Goal: Task Accomplishment & Management: Manage account settings

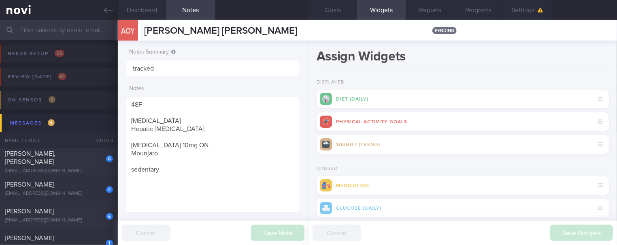
scroll to position [36, 0]
drag, startPoint x: 97, startPoint y: 12, endPoint x: 495, endPoint y: 2, distance: 397.9
click at [97, 12] on link at bounding box center [59, 10] width 118 height 20
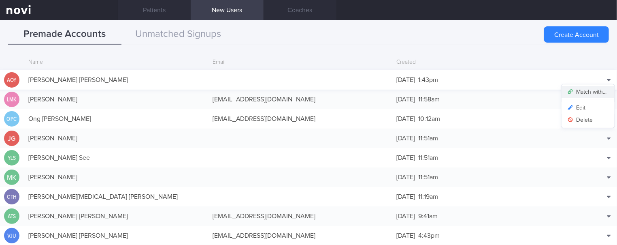
click at [592, 87] on button "Match with..." at bounding box center [588, 92] width 53 height 12
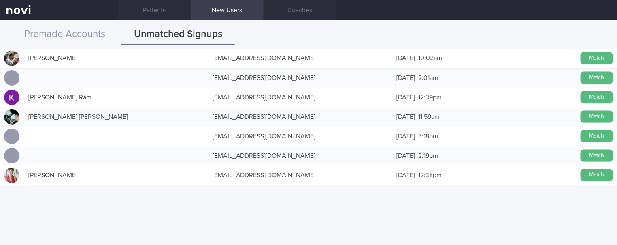
scroll to position [594, 0]
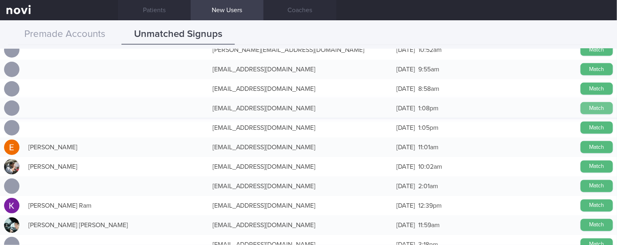
click at [586, 109] on button "Match" at bounding box center [597, 108] width 32 height 12
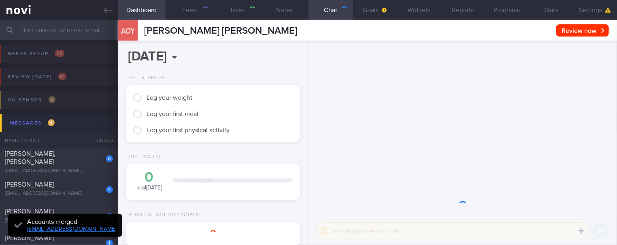
type input "tracked"
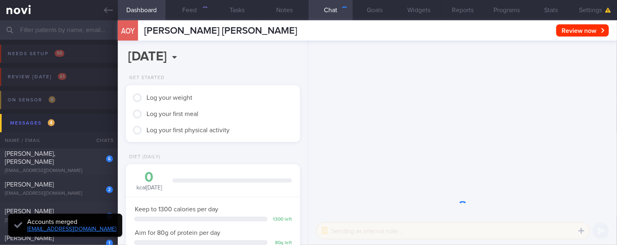
scroll to position [87, 152]
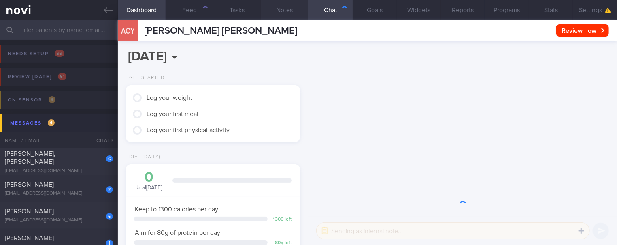
click at [275, 18] on button "Notes" at bounding box center [285, 10] width 48 height 20
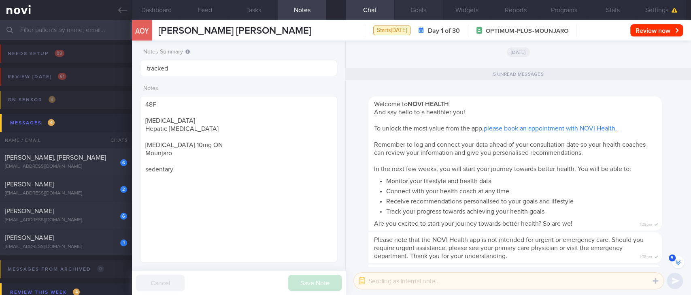
scroll to position [98, 174]
click at [425, 10] on button "Goals" at bounding box center [419, 10] width 49 height 20
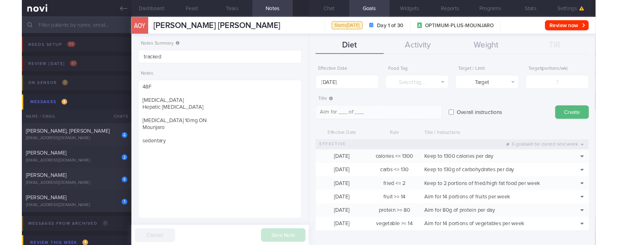
scroll to position [-144, 0]
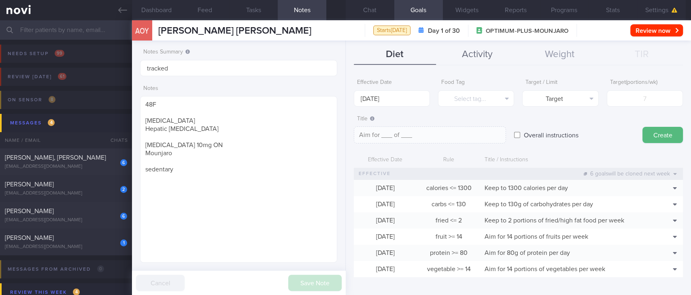
click at [482, 59] on button "Activity" at bounding box center [477, 55] width 82 height 20
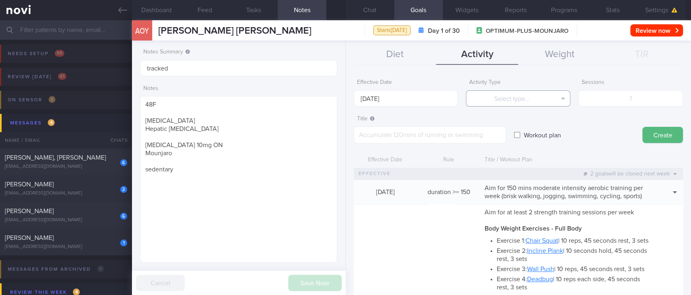
click at [519, 100] on button "Select type..." at bounding box center [518, 98] width 105 height 16
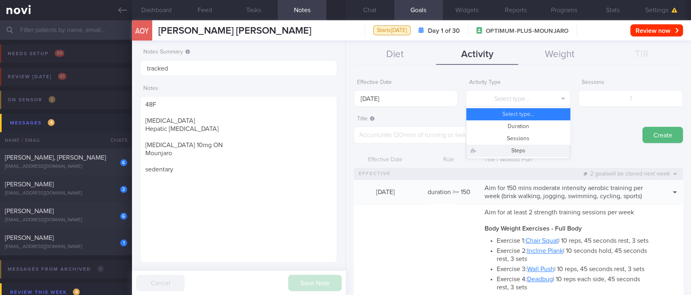
click at [523, 149] on button "Steps" at bounding box center [519, 151] width 104 height 12
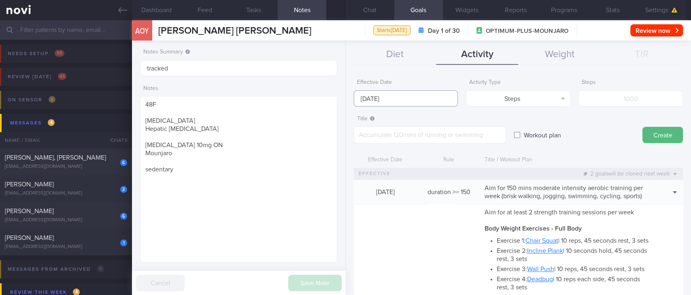
click at [413, 99] on body "You are offline! Some functionality will be unavailable Patients New Users Coac…" at bounding box center [345, 147] width 691 height 295
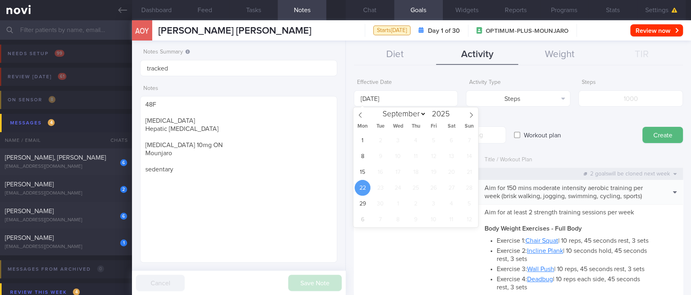
click at [366, 164] on div "1 2 3 4 5 6 7 8 9 10 11 12 13 14 15 16 17 18 19 20 21 22 23 24 25 26 27 28 29 3…" at bounding box center [416, 179] width 125 height 95
click at [363, 172] on span "15" at bounding box center [363, 172] width 16 height 16
type input "[DATE]"
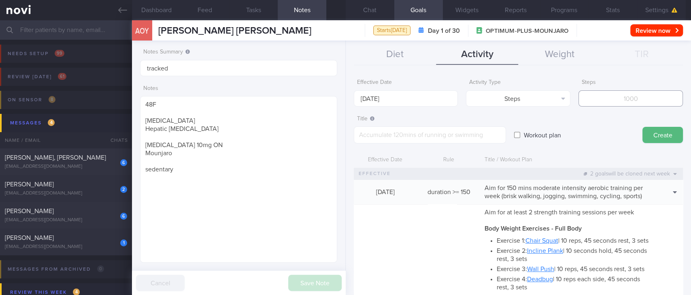
click at [617, 96] on input "number" at bounding box center [631, 98] width 105 height 16
type input "70000"
click at [462, 134] on textarea at bounding box center [430, 134] width 152 height 17
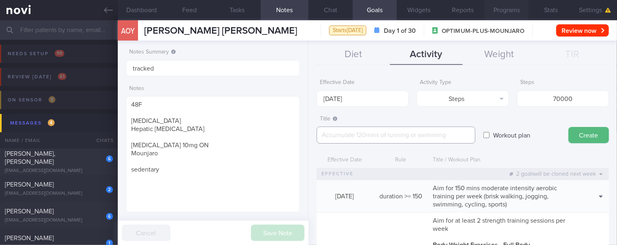
scroll to position [405005, 404941]
click at [425, 139] on textarea at bounding box center [396, 134] width 159 height 17
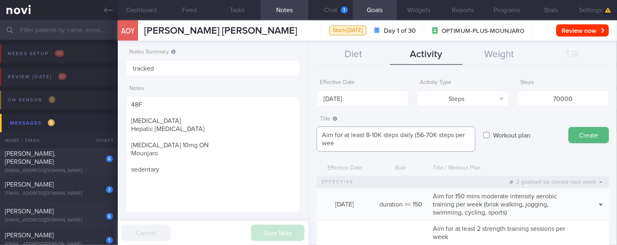
scroll to position [0, 0]
type textarea "Aim for at least 8-10K steps daily (56-70K steps per week)"
click at [578, 134] on button "Create" at bounding box center [589, 135] width 41 height 16
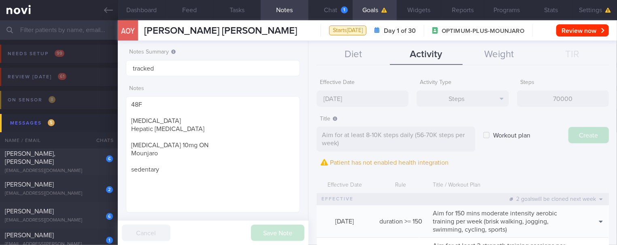
type input "[DATE]"
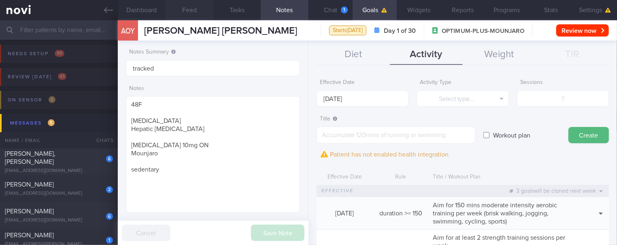
click at [194, 12] on button "Feed" at bounding box center [190, 10] width 48 height 20
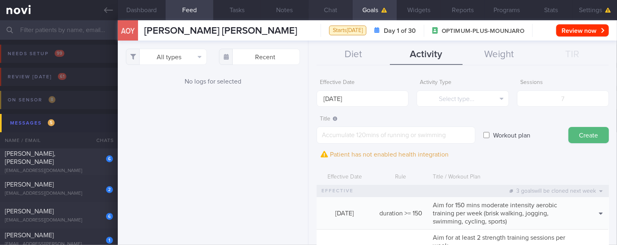
drag, startPoint x: 343, startPoint y: 8, endPoint x: 346, endPoint y: 12, distance: 4.6
click at [342, 8] on button "Chat" at bounding box center [331, 10] width 44 height 20
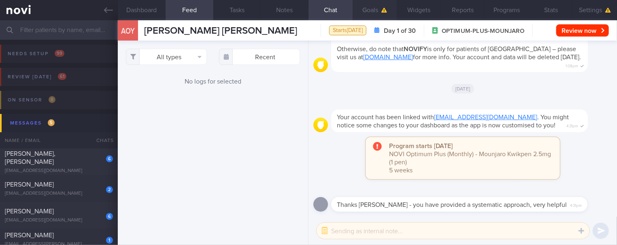
click at [376, 15] on button "Goals" at bounding box center [375, 10] width 44 height 20
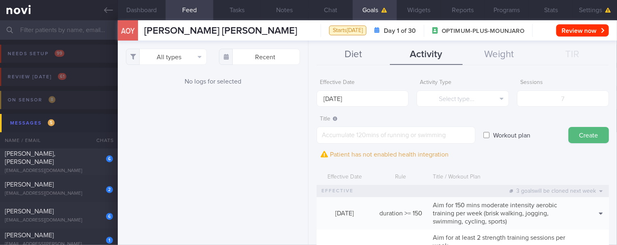
click at [348, 58] on button "Diet" at bounding box center [353, 55] width 73 height 20
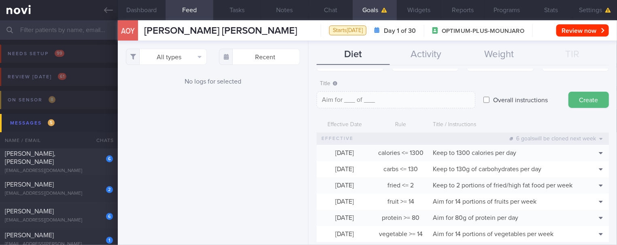
scroll to position [64, 0]
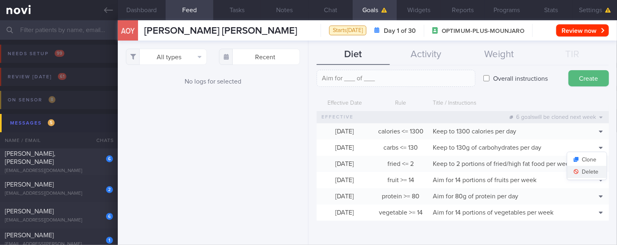
click at [584, 166] on button "Delete" at bounding box center [587, 172] width 39 height 12
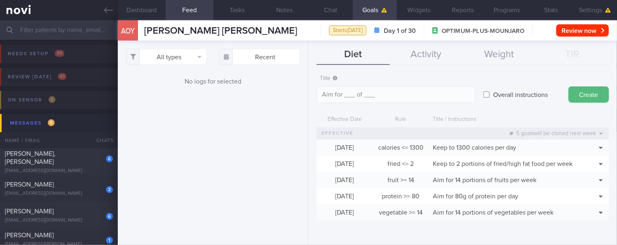
scroll to position [48, 0]
click at [408, 7] on button "Widgets" at bounding box center [419, 10] width 44 height 20
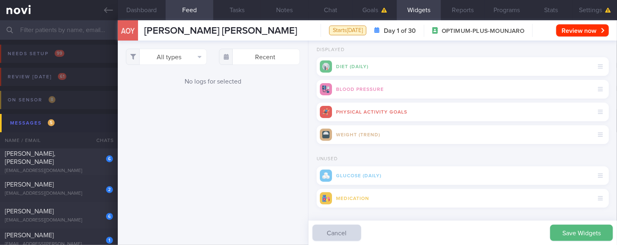
scroll to position [39, 0]
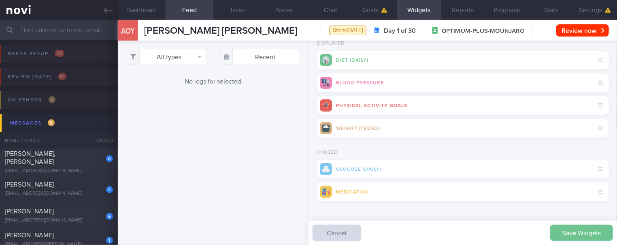
click at [581, 230] on button "Save Widgets" at bounding box center [582, 232] width 63 height 16
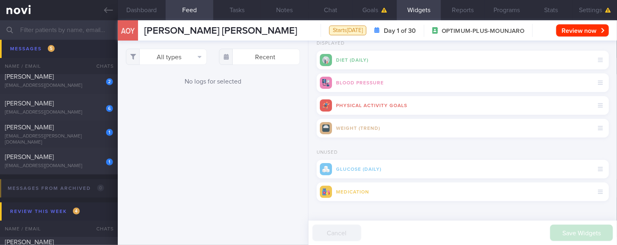
scroll to position [0, 0]
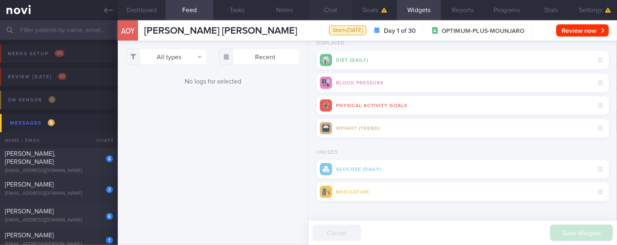
click at [327, 10] on button "Chat" at bounding box center [331, 10] width 44 height 20
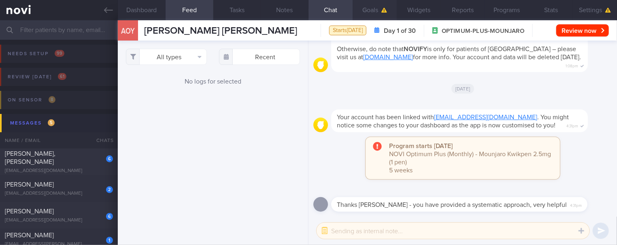
click at [376, 8] on button "Goals" at bounding box center [375, 10] width 44 height 20
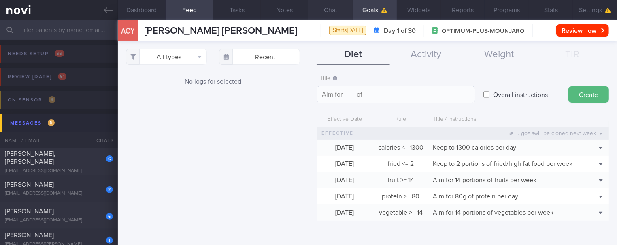
click at [335, 7] on button "Chat" at bounding box center [331, 10] width 44 height 20
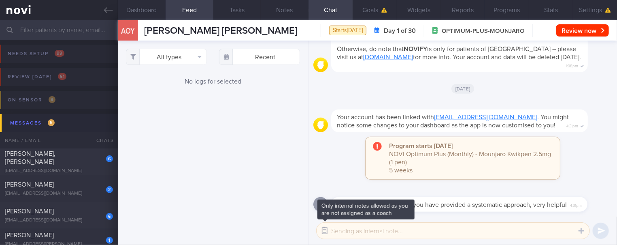
click at [320, 233] on button "button" at bounding box center [325, 230] width 15 height 15
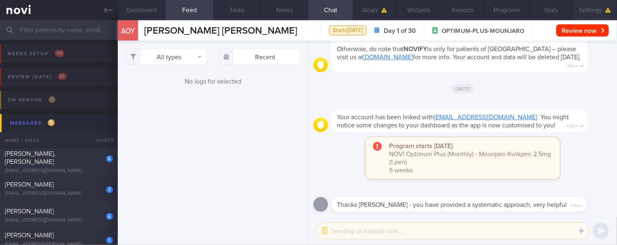
click at [578, 11] on button "Settings" at bounding box center [595, 10] width 44 height 20
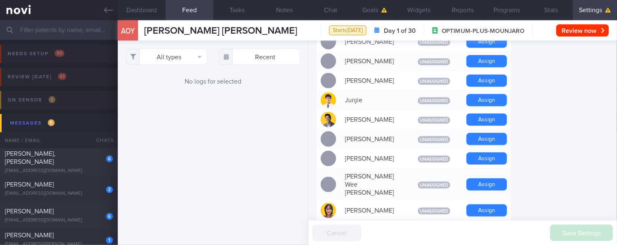
scroll to position [378, 0]
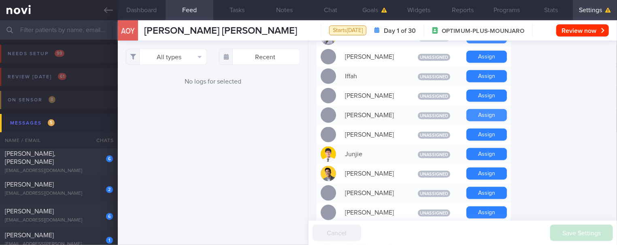
click at [483, 109] on button "Assign" at bounding box center [487, 115] width 41 height 12
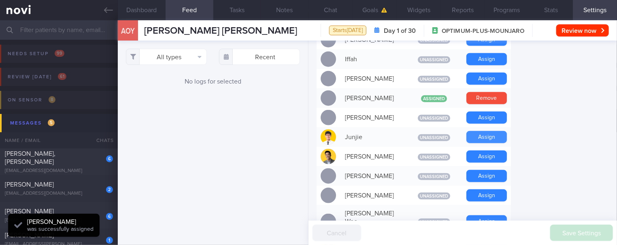
scroll to position [361, 0]
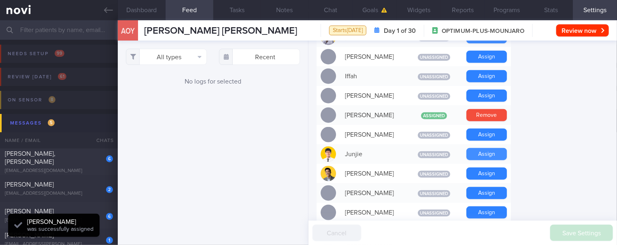
click at [491, 148] on button "Assign" at bounding box center [487, 154] width 41 height 12
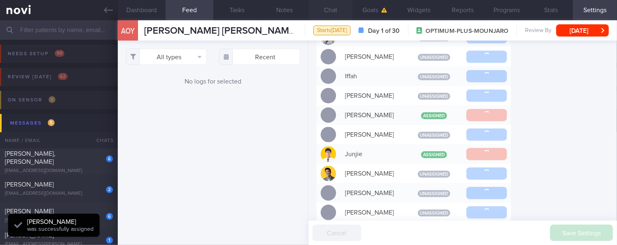
click at [336, 7] on button "Chat" at bounding box center [331, 10] width 44 height 20
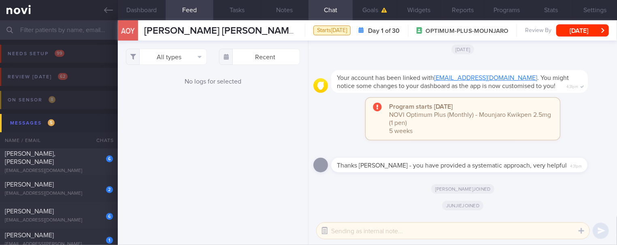
click at [323, 229] on icon "button" at bounding box center [324, 229] width 7 height 7
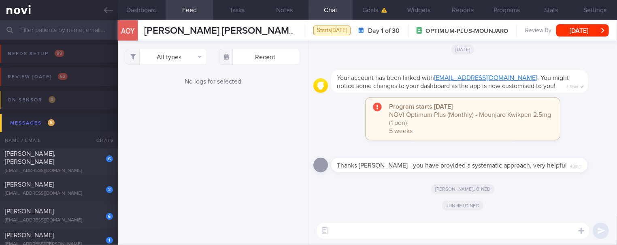
click at [366, 57] on div "[DATE]" at bounding box center [463, 49] width 299 height 23
click at [378, 6] on button "Goals" at bounding box center [375, 10] width 44 height 20
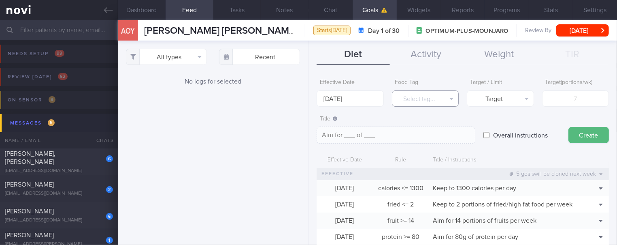
click at [412, 96] on button "Select tag..." at bounding box center [425, 98] width 67 height 16
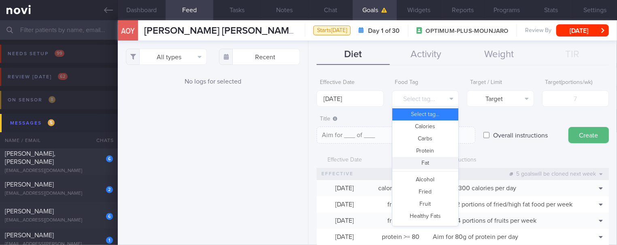
click at [427, 166] on button "Fat" at bounding box center [426, 163] width 66 height 12
type textarea "Aim for __g of fat per day"
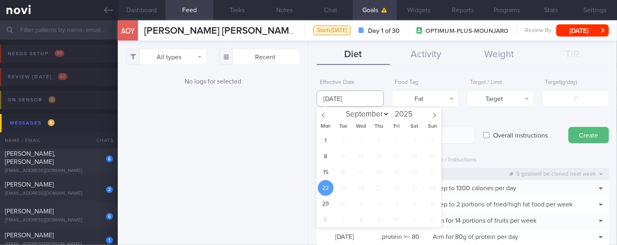
click at [354, 95] on input "[DATE]" at bounding box center [350, 98] width 67 height 16
click at [331, 171] on span "15" at bounding box center [326, 172] width 16 height 16
type input "[DATE]"
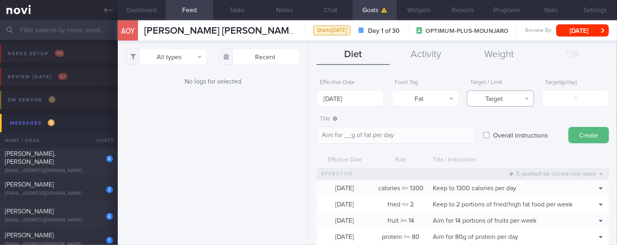
click at [510, 96] on button "Target" at bounding box center [500, 98] width 67 height 16
click at [508, 128] on button "Limit" at bounding box center [500, 126] width 66 height 12
type textarea "Keep to __g of fat per day"
click at [568, 102] on input "number" at bounding box center [575, 98] width 67 height 16
click at [575, 98] on input "number" at bounding box center [575, 98] width 67 height 16
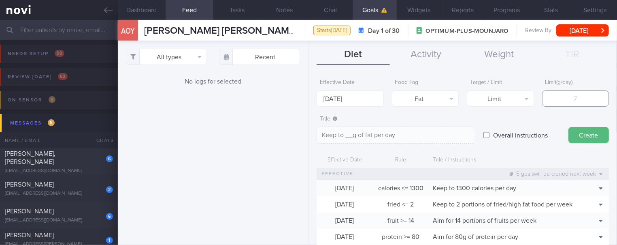
type input "5"
type textarea "Keep to 5g of fat per day"
type input "50"
type textarea "Keep to 50g of fat per day"
type input "50"
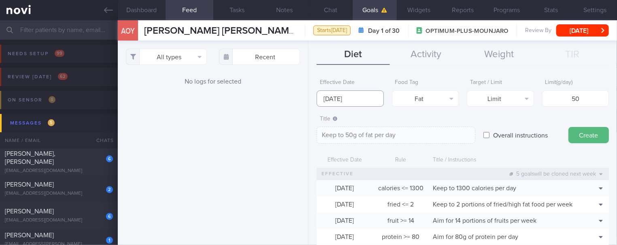
click at [364, 97] on input "[DATE]" at bounding box center [350, 98] width 67 height 16
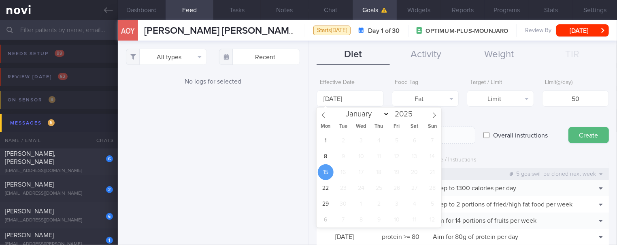
click at [482, 118] on div "Title Keep to 50g of fat per day Keep to 50g of fat per day Keep to 50g of fat …" at bounding box center [463, 127] width 292 height 32
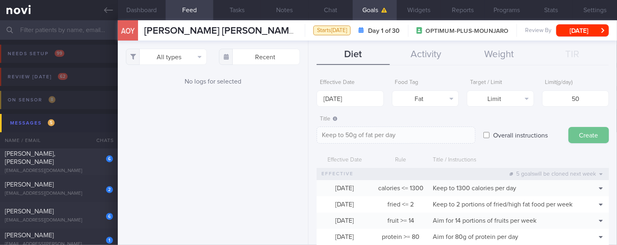
click at [574, 133] on button "Create" at bounding box center [589, 135] width 41 height 16
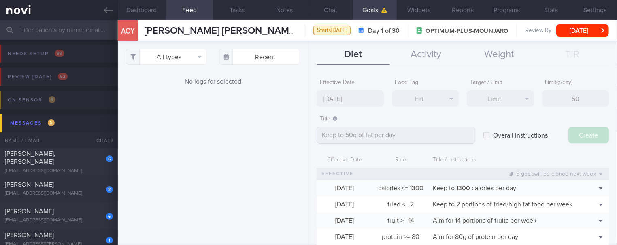
type input "[DATE]"
type textarea "Aim for ___ of ___"
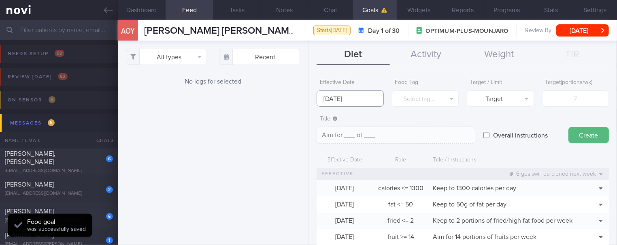
click at [360, 95] on input "[DATE]" at bounding box center [350, 98] width 67 height 16
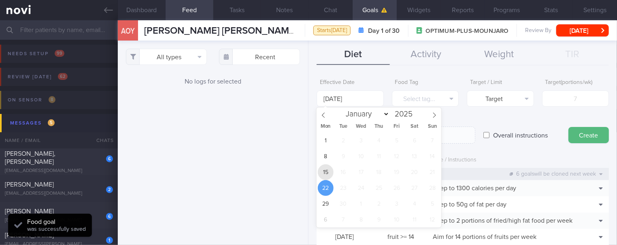
click at [326, 169] on span "15" at bounding box center [326, 172] width 16 height 16
type input "[DATE]"
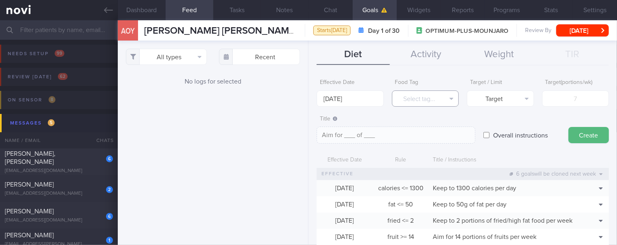
click at [443, 99] on button "Select tag..." at bounding box center [425, 98] width 67 height 16
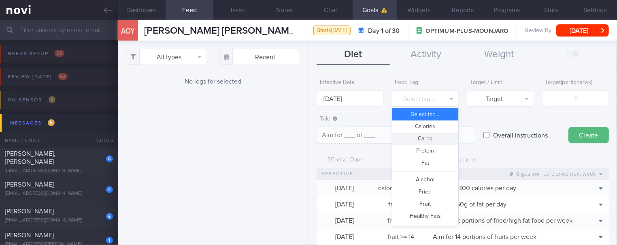
click at [425, 137] on button "Carbs" at bounding box center [426, 138] width 66 height 12
type textarea "Aim for __g of carbohydrates per day"
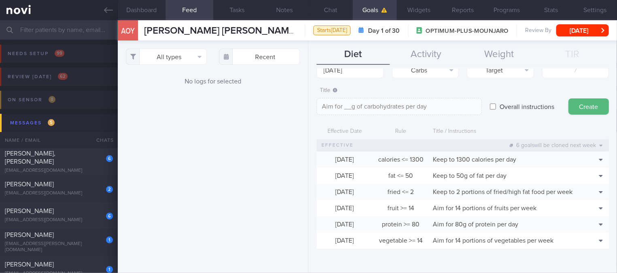
scroll to position [11, 0]
click at [483, 85] on div "Title Aim for __g of carbohydrates per day Aim for __g of carbohydrates per day…" at bounding box center [463, 99] width 292 height 32
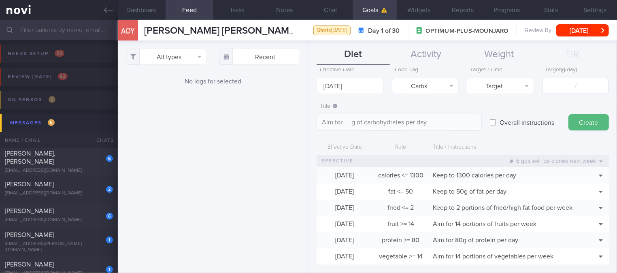
scroll to position [0, 0]
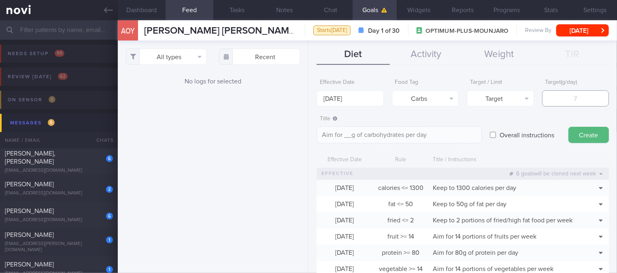
click at [556, 92] on input "number" at bounding box center [575, 98] width 67 height 16
type input "1"
type textarea "Aim for 1g of carbohydrates per day"
type input "13"
type textarea "Aim for 13g of carbohydrates per day"
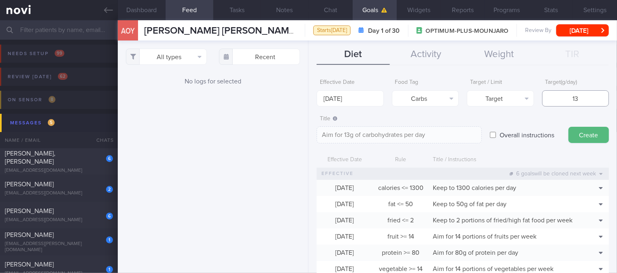
type input "130"
type textarea "Aim for 130g of carbohydrates per day"
type input "130"
click at [492, 94] on button "Target" at bounding box center [500, 98] width 67 height 16
click at [498, 128] on button "Limit" at bounding box center [500, 126] width 66 height 12
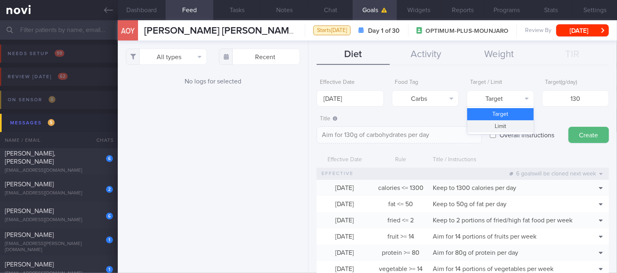
type textarea "Keep to 130g of carbohydrates per day"
click at [438, 97] on button "Carbs" at bounding box center [425, 98] width 67 height 16
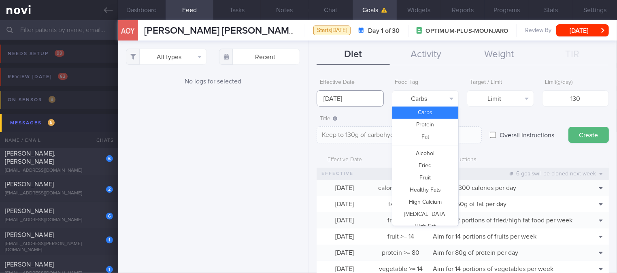
click at [329, 96] on input "[DATE]" at bounding box center [350, 98] width 67 height 16
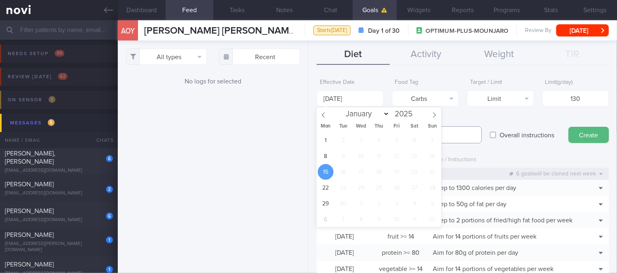
click at [470, 126] on textarea "Keep to 130g of carbohydrates per day" at bounding box center [399, 134] width 165 height 17
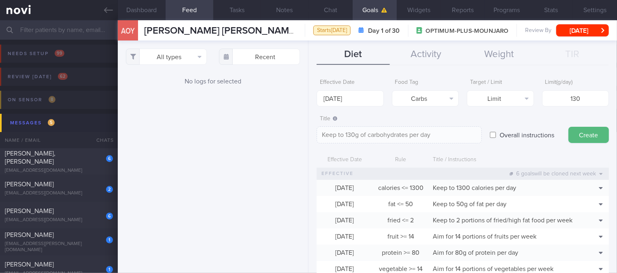
click at [586, 134] on button "Create" at bounding box center [589, 135] width 41 height 16
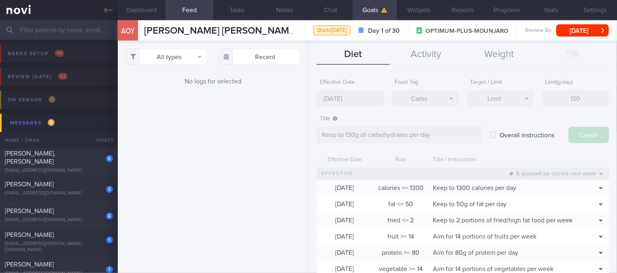
type input "[DATE]"
type textarea "Aim for ___ of ___"
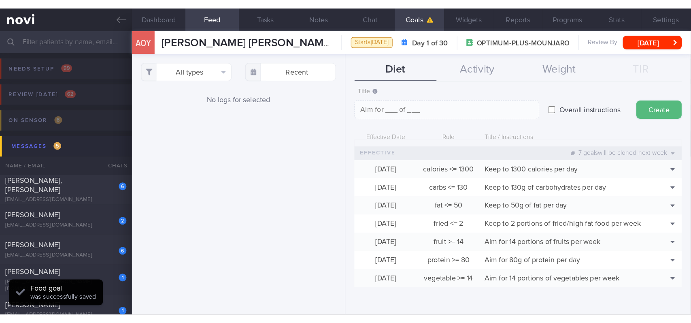
scroll to position [0, 0]
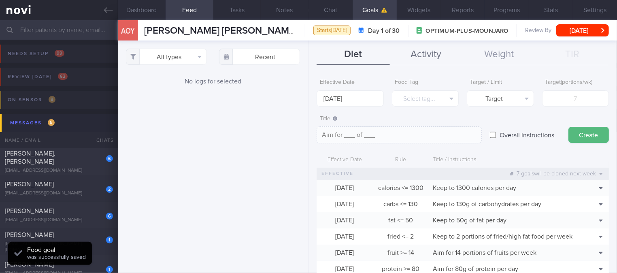
click at [441, 56] on button "Activity" at bounding box center [426, 55] width 73 height 20
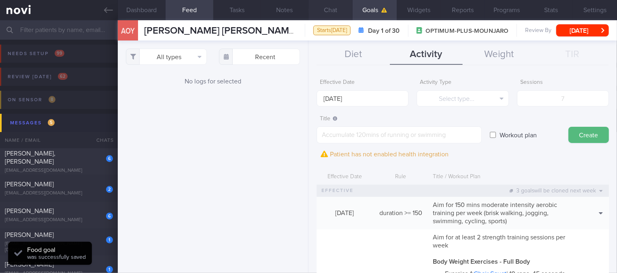
click at [342, 13] on button "Chat" at bounding box center [331, 10] width 44 height 20
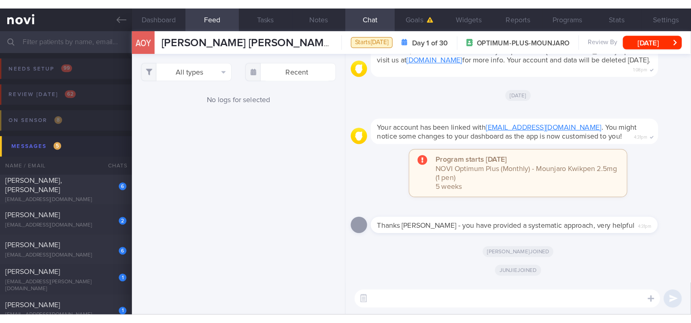
scroll to position [98, 174]
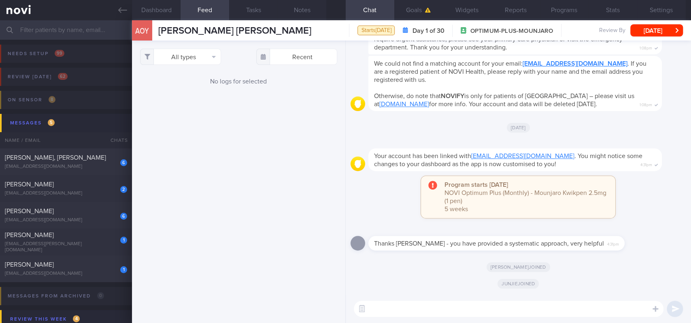
drag, startPoint x: 470, startPoint y: 303, endPoint x: 471, endPoint y: 298, distance: 5.1
click at [470, 244] on textarea at bounding box center [509, 309] width 310 height 16
click at [542, 244] on textarea at bounding box center [509, 309] width 310 height 16
paste textarea "Hi [PERSON_NAME]! This is [PERSON_NAME], the dietitian. It was nice chatting wi…"
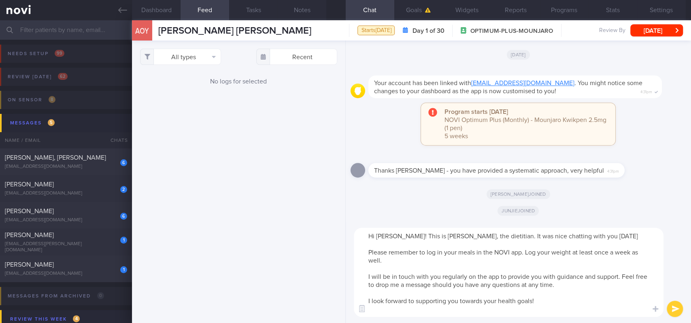
scroll to position [0, 0]
click at [385, 237] on textarea "Hi [PERSON_NAME]! This is [PERSON_NAME], the dietitian. It was nice chatting wi…" at bounding box center [509, 272] width 310 height 89
click at [534, 244] on textarea "Hi [PERSON_NAME]! This is [PERSON_NAME], the dietitian. It was nice chatting wi…" at bounding box center [509, 272] width 310 height 89
click at [540, 244] on textarea "Hi [PERSON_NAME]! This is [PERSON_NAME], the dietitian. It was nice chatting wi…" at bounding box center [509, 272] width 310 height 89
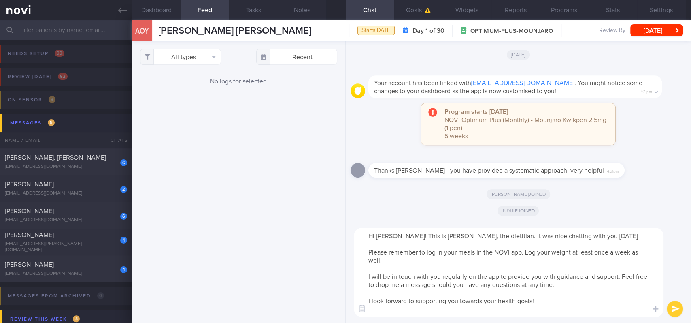
click at [513, 244] on textarea "Hi [PERSON_NAME]! This is [PERSON_NAME], the dietitian. It was nice chatting wi…" at bounding box center [509, 272] width 310 height 89
click at [529, 244] on textarea "Hi [PERSON_NAME]! This is [PERSON_NAME], the dietitian. It was nice chatting wi…" at bounding box center [509, 272] width 310 height 89
drag, startPoint x: 426, startPoint y: 177, endPoint x: 480, endPoint y: 178, distance: 54.3
click at [480, 178] on div "Thanks [PERSON_NAME] - you have provided a systematic approach, very helpful 4:…" at bounding box center [519, 167] width 336 height 29
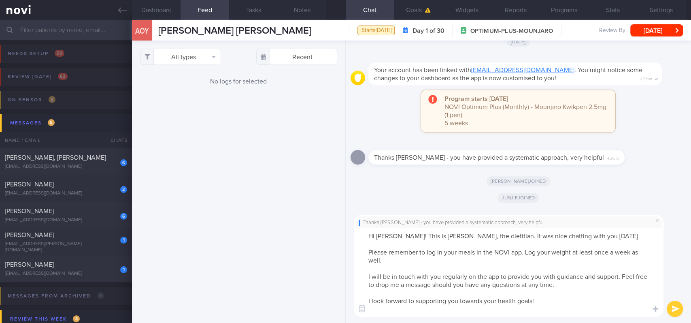
click at [405, 237] on textarea "Hi [PERSON_NAME]! This is [PERSON_NAME], the dietitian. It was nice chatting wi…" at bounding box center [509, 272] width 310 height 89
click at [475, 234] on textarea "Hi [PERSON_NAME]! This is [PERSON_NAME], the dietitian. It was nice chatting wi…" at bounding box center [509, 272] width 310 height 89
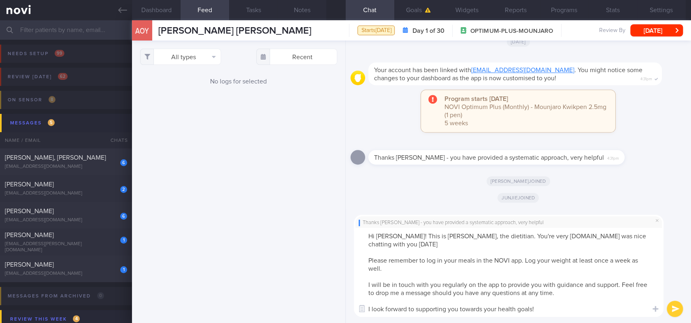
type textarea "Hi [PERSON_NAME]! This is [PERSON_NAME], the dietitian. You're very welcome. It…"
click at [552, 244] on textarea "Hi [PERSON_NAME]! This is [PERSON_NAME], the dietitian. You're very welcome. It…" at bounding box center [509, 272] width 310 height 89
click at [563, 244] on textarea "Hi [PERSON_NAME]! This is [PERSON_NAME], the dietitian. You're very welcome. It…" at bounding box center [509, 272] width 310 height 89
click at [559, 244] on textarea "Hi [PERSON_NAME]! This is [PERSON_NAME], the dietitian. You're very welcome. It…" at bounding box center [509, 272] width 310 height 89
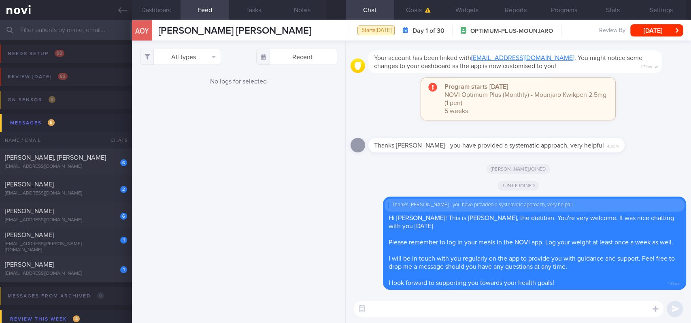
click at [472, 244] on textarea at bounding box center [509, 309] width 310 height 16
paste textarea "Here are the points we discussed just now, with additional suggestions [MEDICAL…"
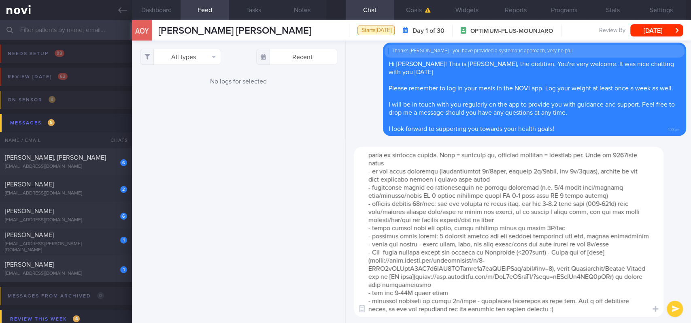
scroll to position [32, 0]
click at [562, 244] on textarea at bounding box center [509, 232] width 310 height 170
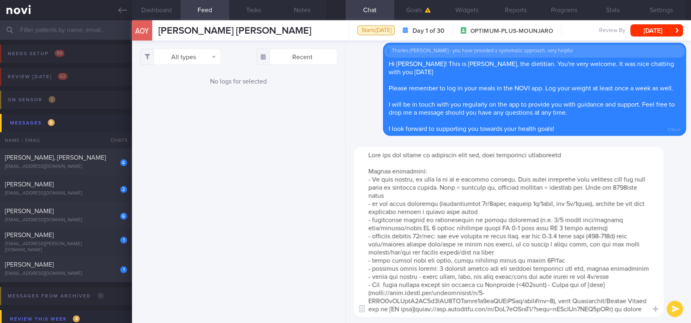
scroll to position [0, 0]
click at [541, 244] on textarea at bounding box center [509, 232] width 310 height 170
type textarea "Here are the points we discussed just now, with additional suggestions [MEDICAL…"
click at [515, 211] on textarea at bounding box center [509, 232] width 310 height 170
click at [495, 188] on textarea at bounding box center [509, 232] width 310 height 170
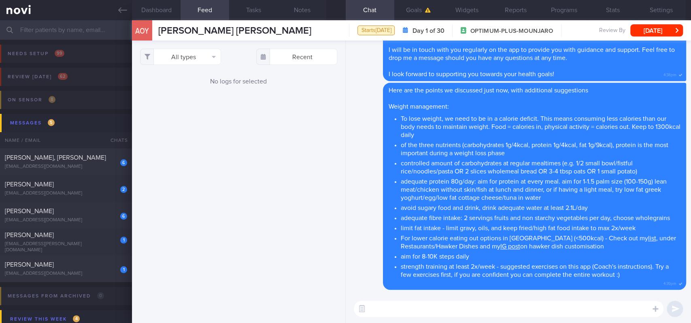
click at [478, 244] on textarea at bounding box center [509, 309] width 310 height 16
paste textarea "6-6lo Ipsumdolo: sita (2-4 cons) + 0 adi elitseddoei tempor incidi + 4 utl etdo…"
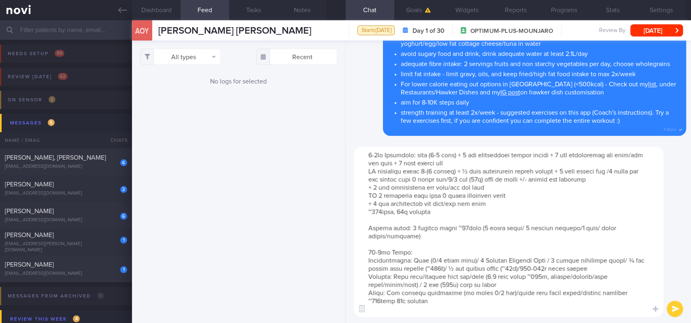
click at [367, 154] on textarea at bounding box center [509, 232] width 310 height 170
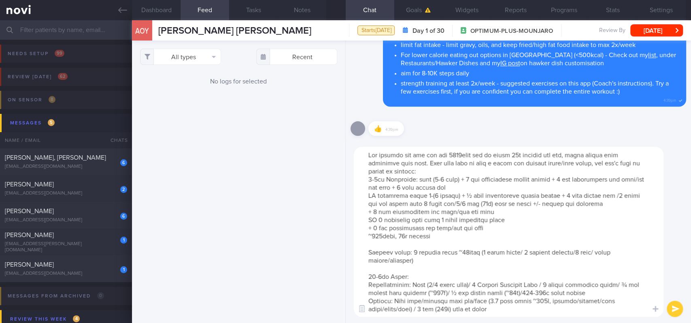
type textarea "Lor ipsumdo sit ame con adi 8597elit sed do eiusm 21t incidid utl etd, magna al…"
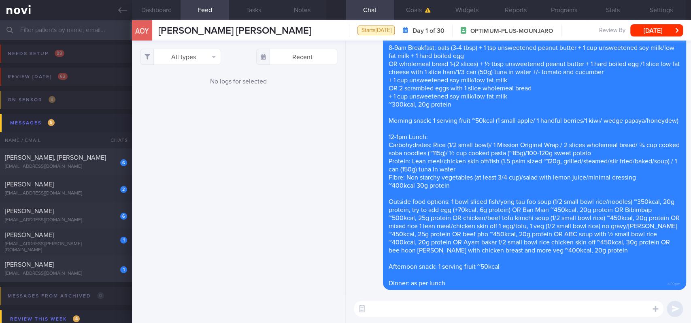
click at [464, 244] on textarea at bounding box center [509, 309] width 310 height 16
paste textarea "Here are the instructions for [AI photo food logging]([URL][DOMAIN_NAME])"
type textarea "Here are the instructions for [AI photo food logging]([URL][DOMAIN_NAME])"
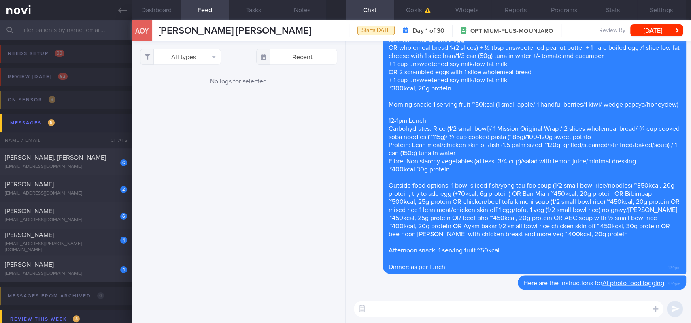
click at [483, 244] on textarea at bounding box center [509, 309] width 310 height 16
paste textarea "If you find it difficult to meet your protein targets from food, you may consid…"
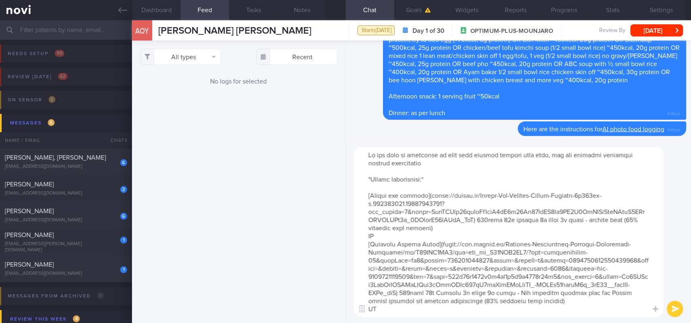
click at [367, 236] on textarea at bounding box center [509, 232] width 310 height 170
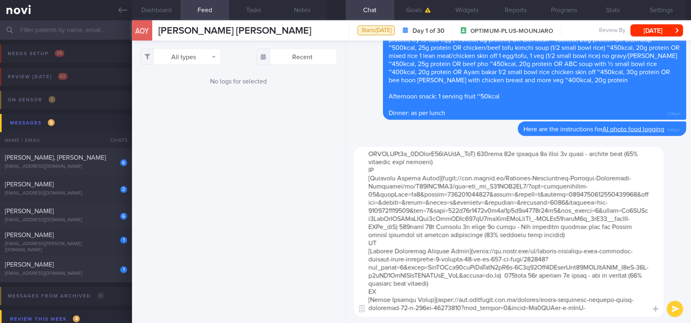
scroll to position [170, 0]
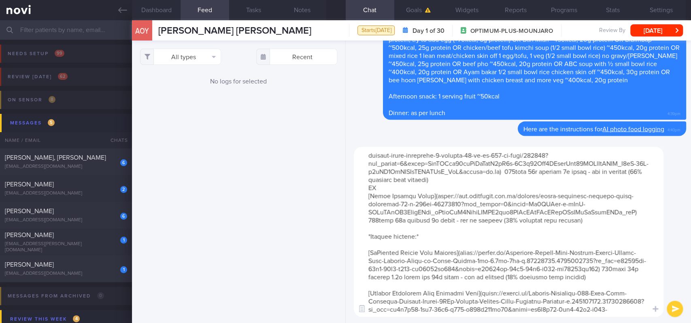
drag, startPoint x: 376, startPoint y: 173, endPoint x: 599, endPoint y: 242, distance: 234.0
click at [599, 242] on textarea at bounding box center [509, 232] width 310 height 170
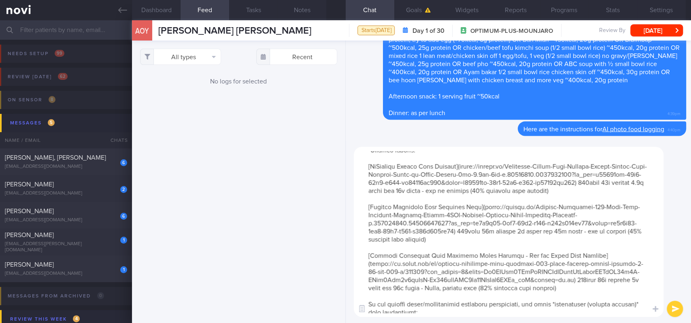
scroll to position [54, 0]
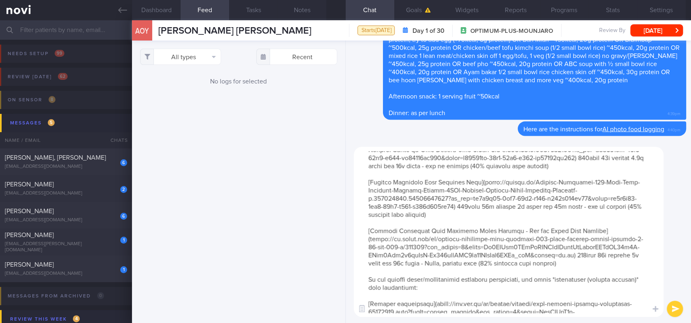
drag, startPoint x: 433, startPoint y: 228, endPoint x: 633, endPoint y: 278, distance: 206.2
click at [617, 244] on textarea at bounding box center [509, 232] width 310 height 170
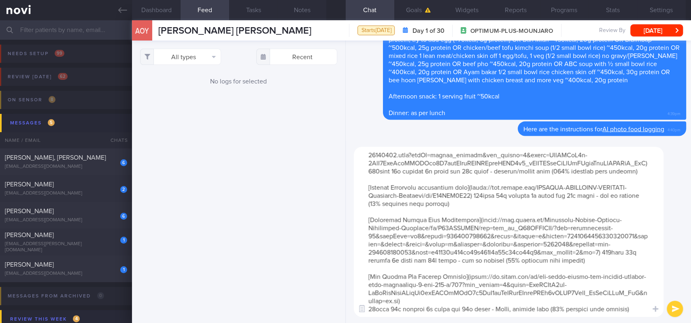
scroll to position [218, 0]
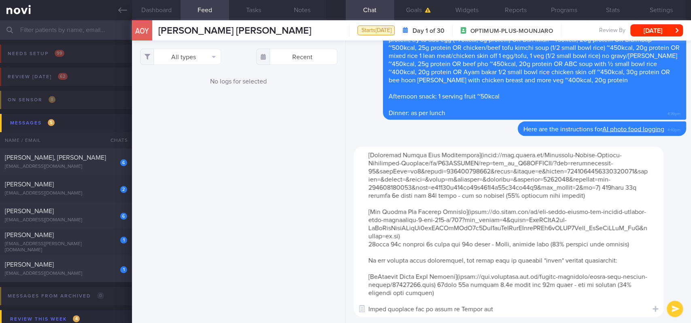
drag, startPoint x: 427, startPoint y: 196, endPoint x: 632, endPoint y: 241, distance: 210.3
click at [617, 241] on textarea at bounding box center [509, 232] width 310 height 170
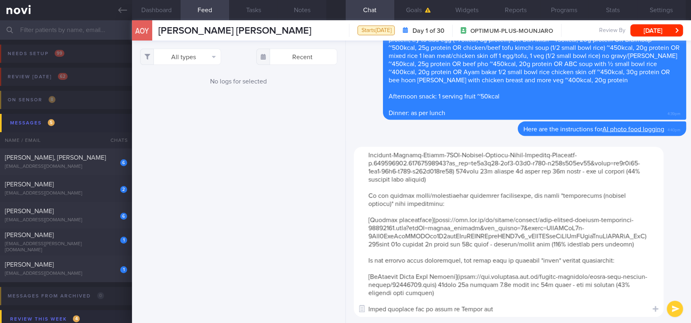
scroll to position [0, 0]
click at [506, 244] on textarea at bounding box center [509, 232] width 310 height 170
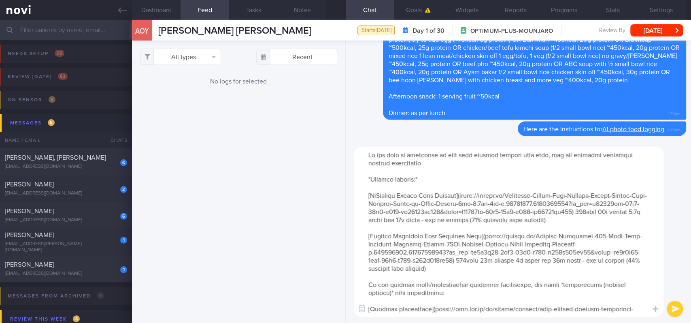
type textarea "If you find it difficult to meet your protein targets from food, you may consid…"
click at [617, 244] on button "submit" at bounding box center [675, 309] width 16 height 16
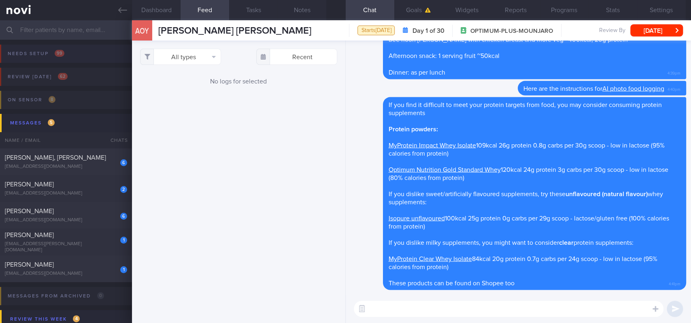
drag, startPoint x: 120, startPoint y: 6, endPoint x: 429, endPoint y: 57, distance: 313.2
click at [120, 6] on icon at bounding box center [122, 10] width 9 height 9
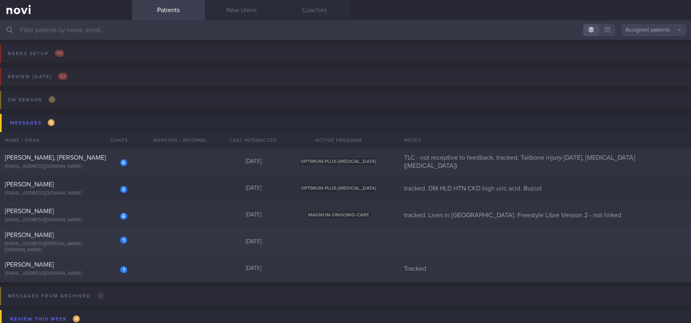
click at [160, 244] on div "1 [PERSON_NAME] [EMAIL_ADDRESS][PERSON_NAME][DOMAIN_NAME] [DATE]" at bounding box center [345, 241] width 691 height 27
select select "8"
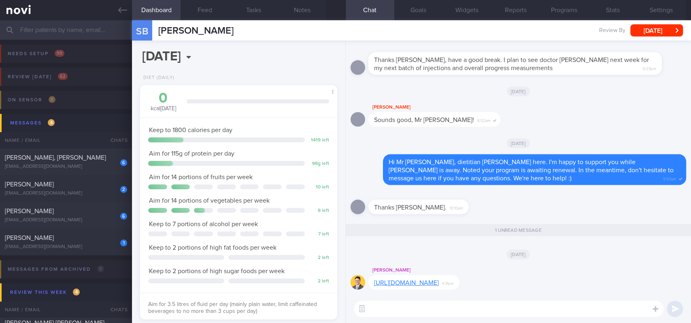
click at [107, 244] on div "Messages from Archived 0 Name / Email Chats Mention / Internal Last Interacted …" at bounding box center [345, 274] width 691 height 39
click at [117, 244] on div "1" at bounding box center [118, 240] width 18 height 13
type input "Tracked"
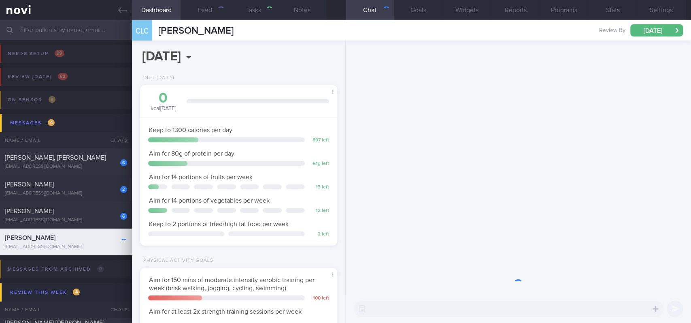
scroll to position [98, 174]
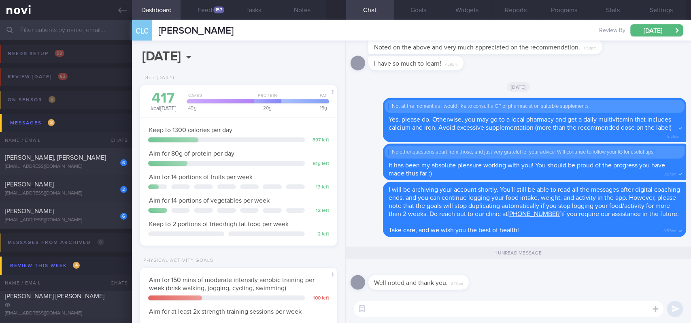
click at [617, 6] on button "Settings" at bounding box center [662, 10] width 49 height 20
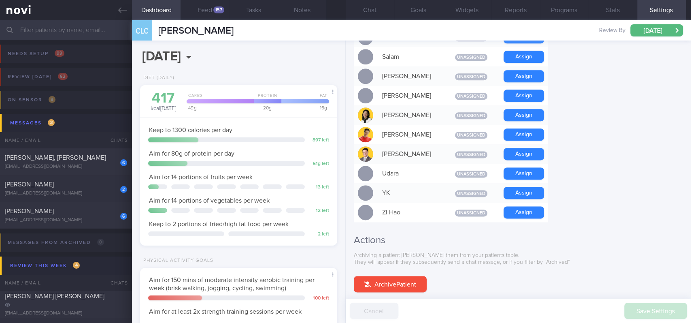
scroll to position [702, 0]
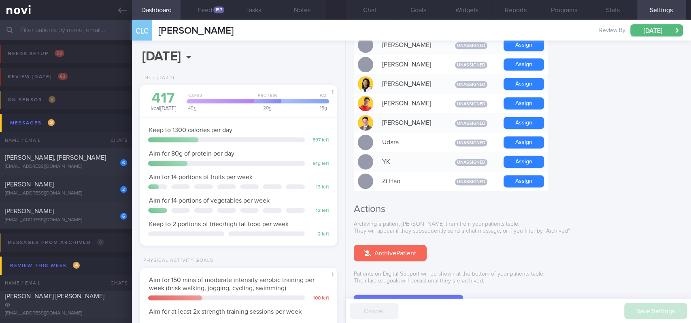
click at [380, 244] on button "Archive Patient" at bounding box center [390, 253] width 73 height 16
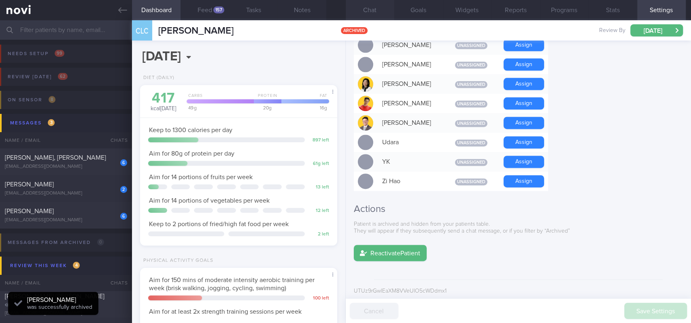
scroll to position [693, 0]
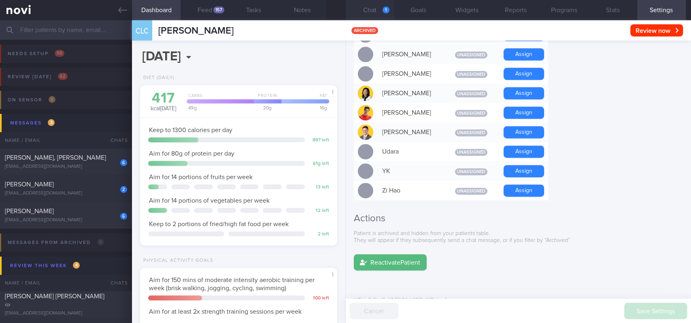
click at [388, 8] on div "1" at bounding box center [386, 9] width 7 height 7
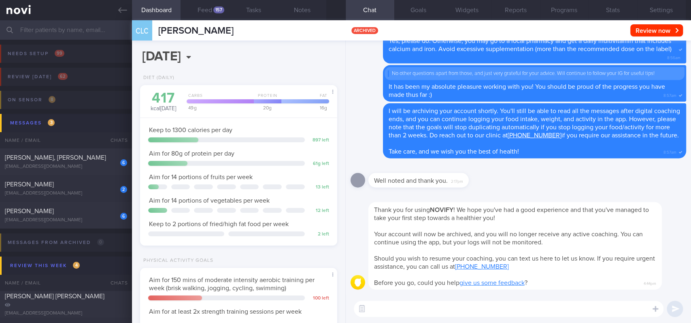
click at [93, 193] on div "[EMAIL_ADDRESS][DOMAIN_NAME]" at bounding box center [66, 193] width 122 height 6
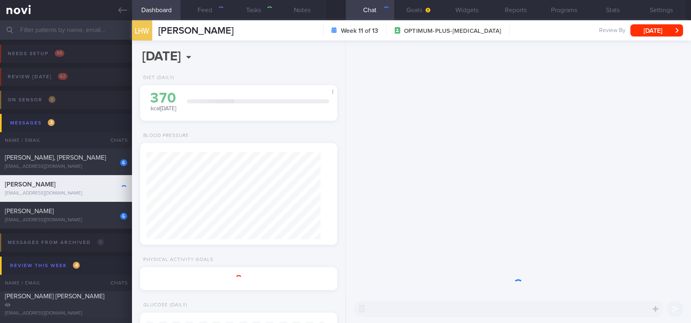
select select "7"
type input "tracked. DM HLD HTN CKD high uric acid. Buzud"
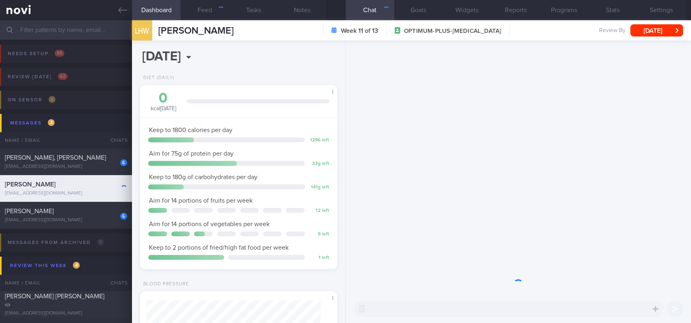
scroll to position [405005, 404918]
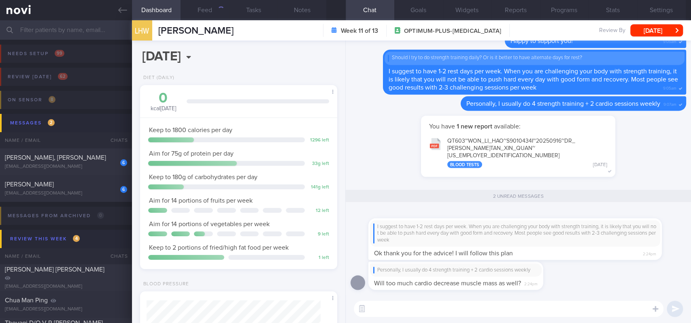
click at [617, 181] on div "You have 1 new report available: QT603~WON_ LI_ HAO~S9010434I~20250916~DR_ [PER…" at bounding box center [519, 150] width 336 height 70
drag, startPoint x: 451, startPoint y: 287, endPoint x: 563, endPoint y: 284, distance: 112.2
click at [563, 244] on div "Personally, I usually do 4 strength training + 2 cardio sessions weekly Will to…" at bounding box center [468, 275] width 199 height 28
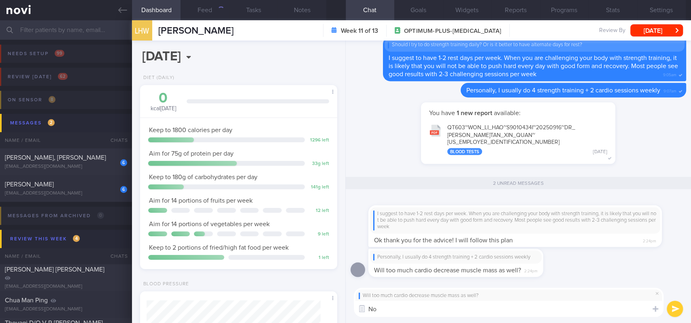
type textarea "N"
type textarea "U"
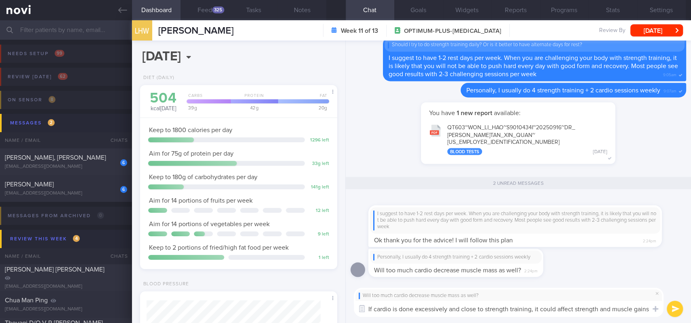
scroll to position [0, 0]
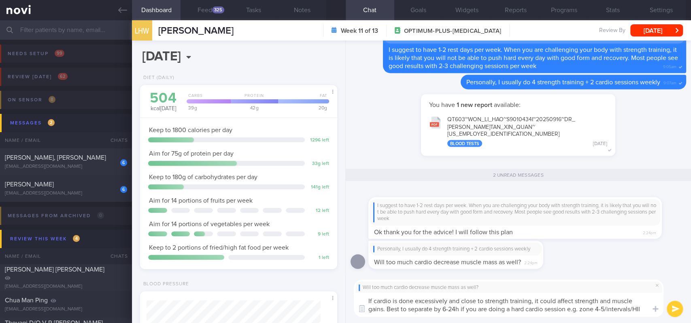
type textarea "If cardio is done excessively and close to strength training, it could affect s…"
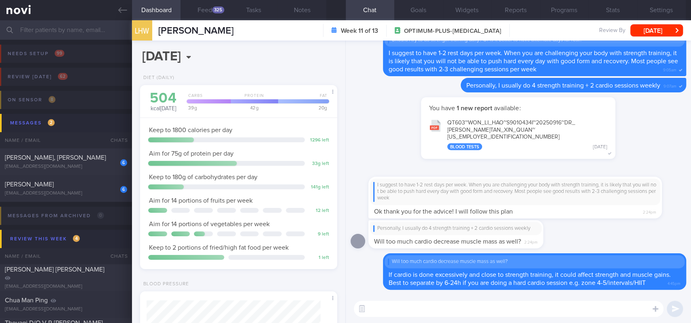
type textarea "I"
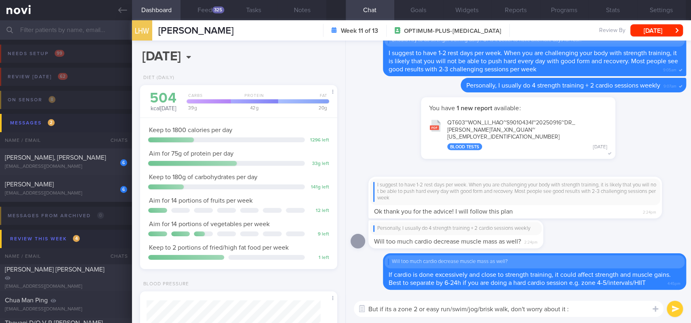
type textarea "But if its a zone 2 or easy run/swim/jog/brisk walk, don't worry about it :)"
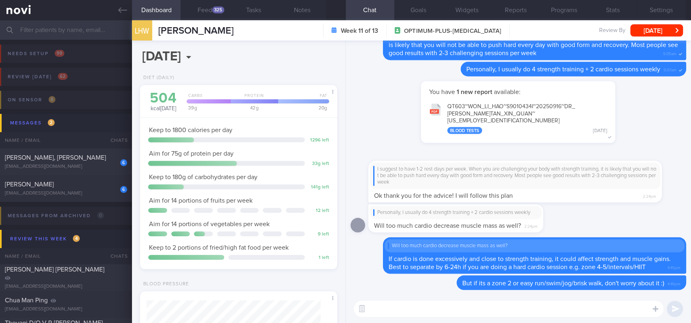
click at [448, 115] on button "QT603~WON_ [PERSON_NAME]~S9010434I~20250916~DR_ [PERSON_NAME] QUAN~[US_EMPLOYER…" at bounding box center [518, 118] width 186 height 40
click at [617, 137] on div "You have 1 new report available: QT603~WON_ LI_ HAO~S9010434I~20250916~DR_ [PER…" at bounding box center [519, 116] width 336 height 70
